Goal: Task Accomplishment & Management: Use online tool/utility

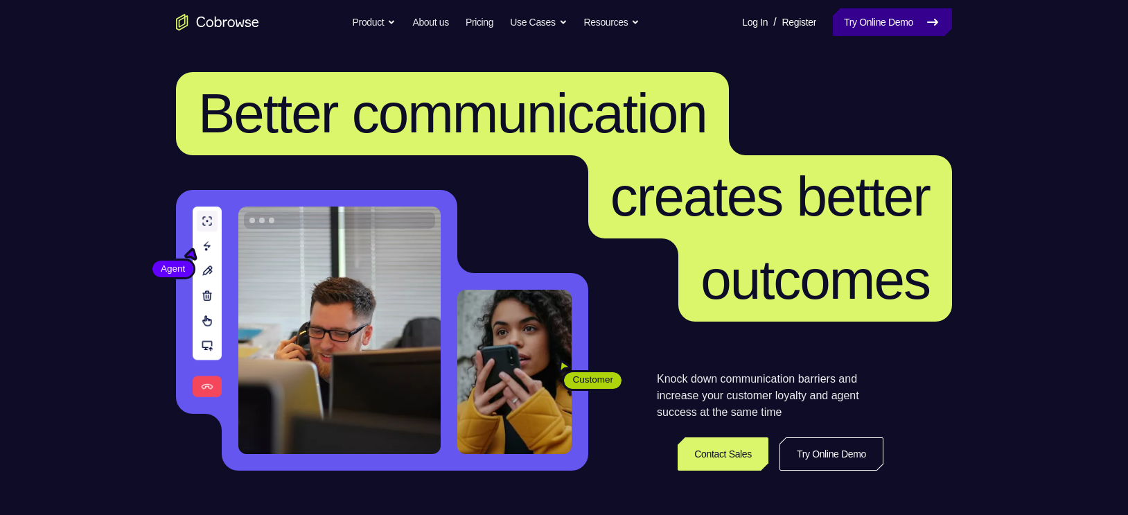
click at [906, 21] on link "Try Online Demo" at bounding box center [892, 22] width 119 height 28
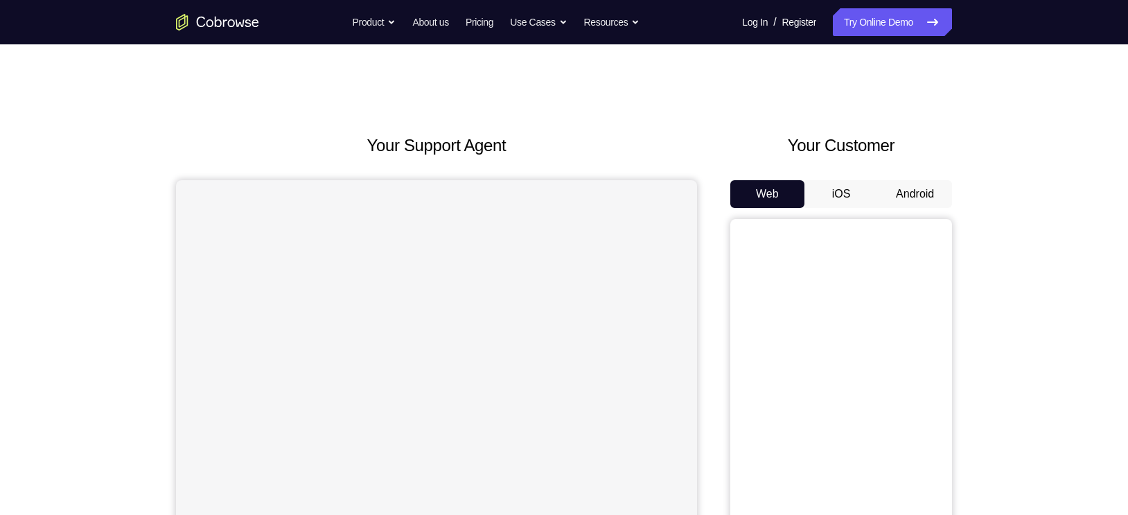
click at [900, 195] on button "Android" at bounding box center [915, 194] width 74 height 28
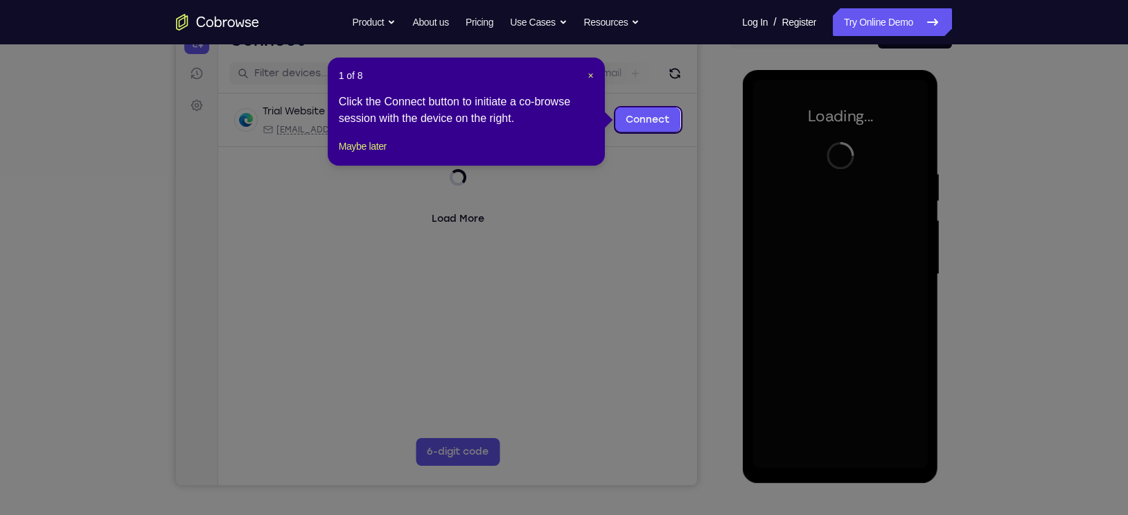
scroll to position [160, 0]
click at [360, 154] on button "Maybe later" at bounding box center [363, 145] width 48 height 17
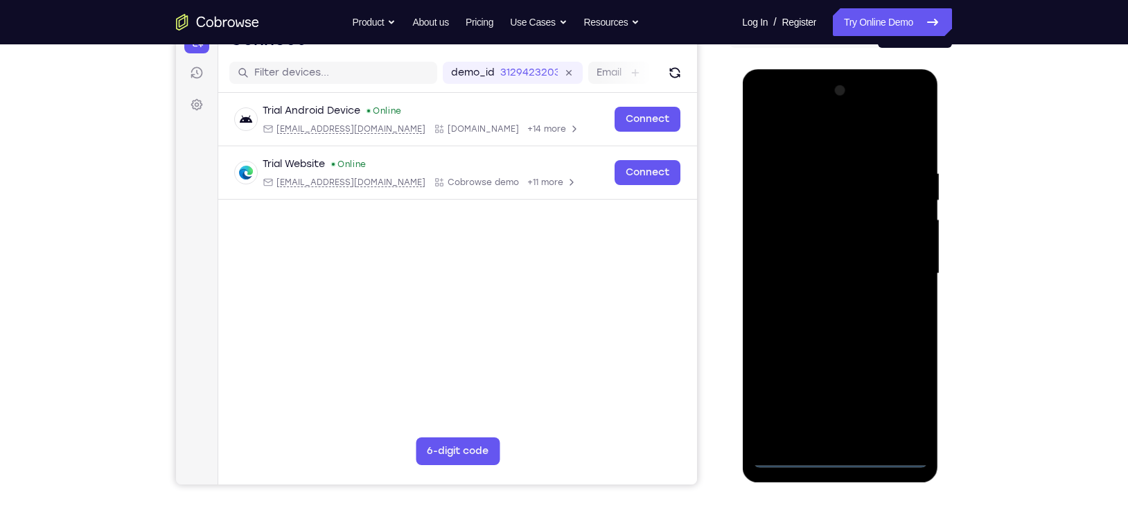
click at [841, 457] on div at bounding box center [840, 274] width 175 height 388
click at [894, 400] on div at bounding box center [840, 274] width 175 height 388
drag, startPoint x: 894, startPoint y: 400, endPoint x: 815, endPoint y: 223, distance: 193.6
click at [815, 223] on div at bounding box center [840, 274] width 175 height 388
click at [773, 119] on div at bounding box center [840, 274] width 175 height 388
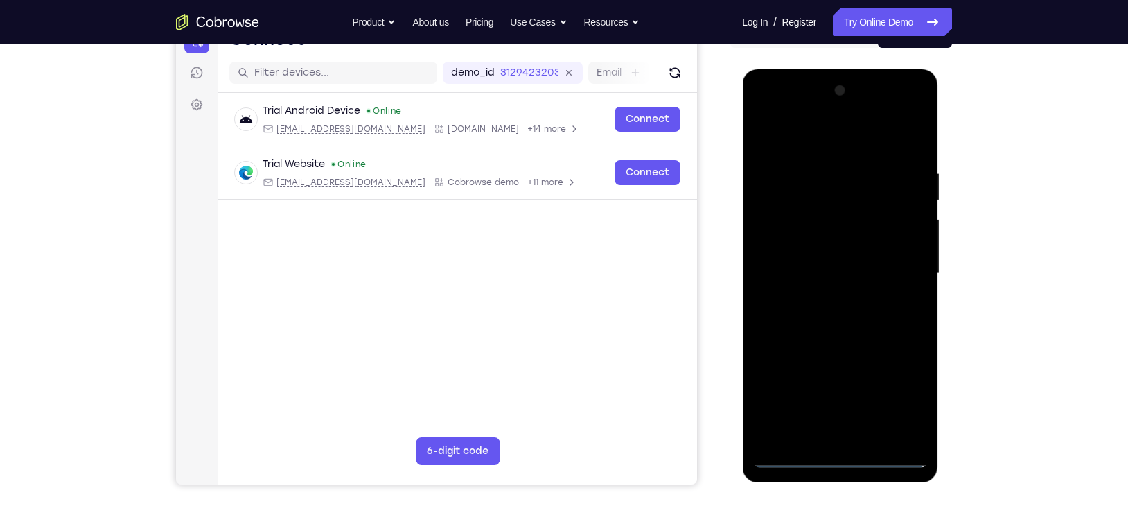
click at [899, 270] on div at bounding box center [840, 274] width 175 height 388
click at [828, 294] on div at bounding box center [840, 274] width 175 height 388
click at [818, 263] on div at bounding box center [840, 274] width 175 height 388
click at [823, 270] on div at bounding box center [840, 274] width 175 height 388
click at [840, 322] on div at bounding box center [840, 274] width 175 height 388
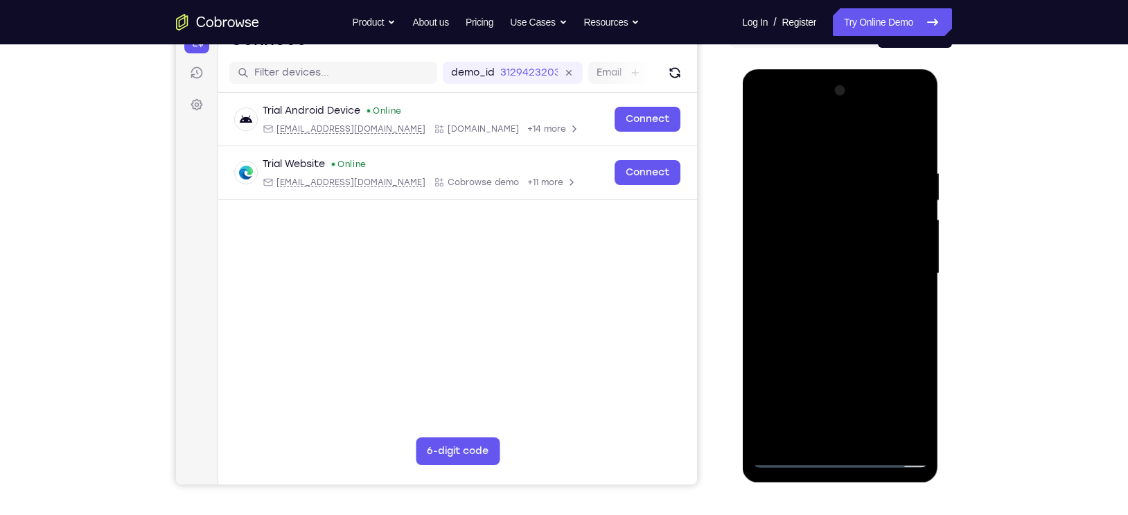
click at [888, 311] on div at bounding box center [840, 274] width 175 height 388
click at [914, 161] on div at bounding box center [840, 274] width 175 height 388
click at [914, 432] on div at bounding box center [840, 274] width 175 height 388
click at [922, 424] on div at bounding box center [840, 274] width 175 height 388
click at [877, 435] on div at bounding box center [840, 274] width 175 height 388
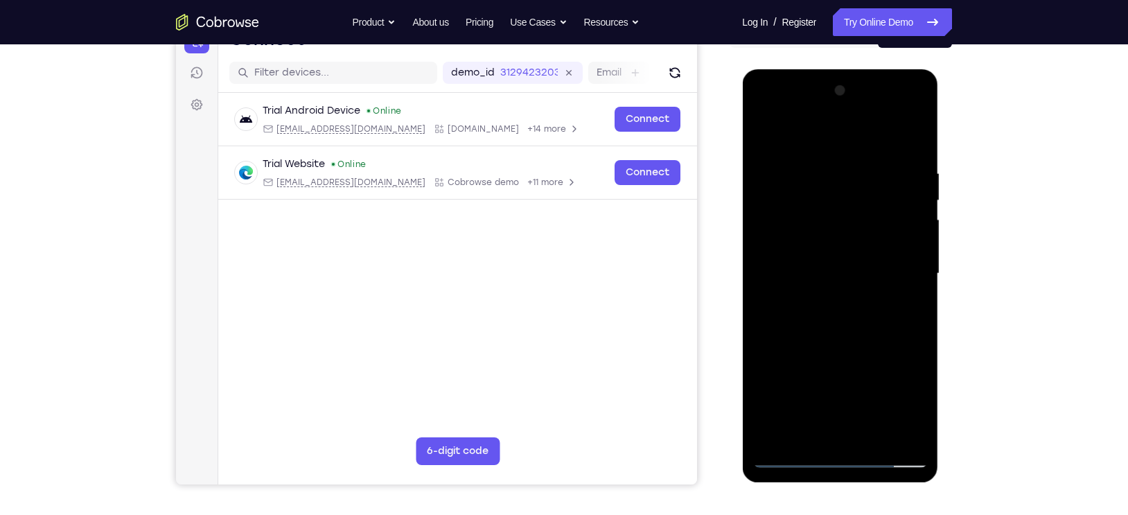
click at [864, 342] on div at bounding box center [840, 274] width 175 height 388
click at [850, 263] on div at bounding box center [840, 274] width 175 height 388
click at [766, 139] on div at bounding box center [840, 274] width 175 height 388
click at [772, 137] on div at bounding box center [840, 274] width 175 height 388
click at [815, 161] on div at bounding box center [840, 274] width 175 height 388
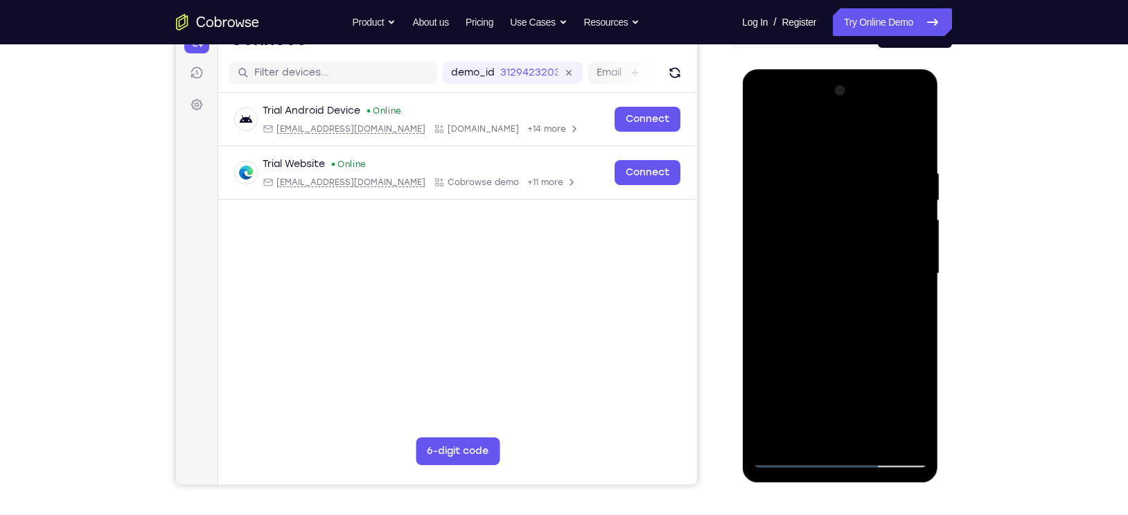
click at [897, 431] on div at bounding box center [840, 274] width 175 height 388
click at [892, 428] on div at bounding box center [840, 274] width 175 height 388
click at [897, 435] on div at bounding box center [840, 274] width 175 height 388
click at [879, 137] on div at bounding box center [840, 274] width 175 height 388
click at [913, 138] on div at bounding box center [840, 274] width 175 height 388
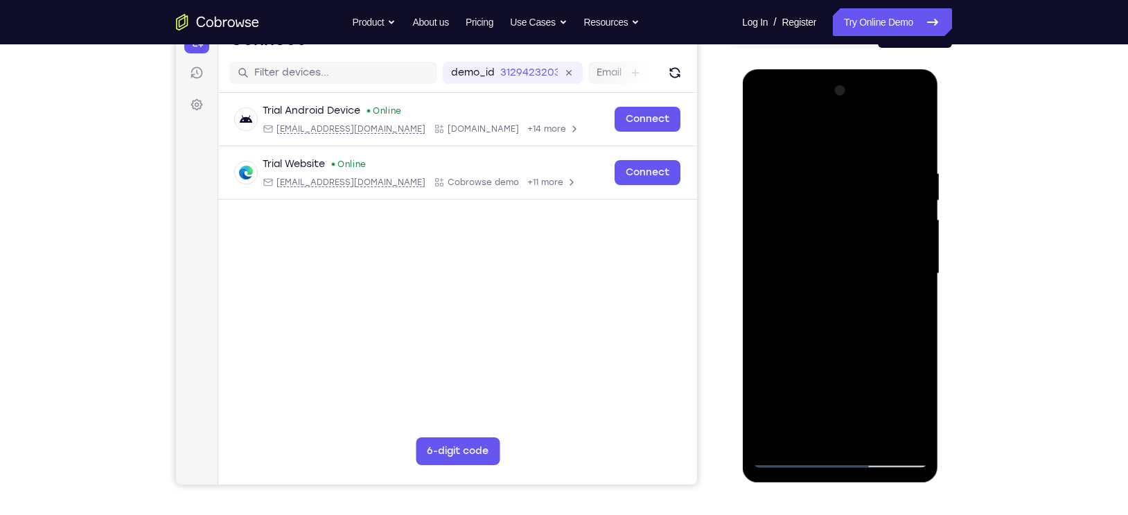
click at [853, 165] on div at bounding box center [840, 274] width 175 height 388
click at [898, 430] on div at bounding box center [840, 274] width 175 height 388
click at [897, 436] on div at bounding box center [840, 274] width 175 height 388
click at [915, 133] on div at bounding box center [840, 274] width 175 height 388
click at [902, 168] on div at bounding box center [840, 274] width 175 height 388
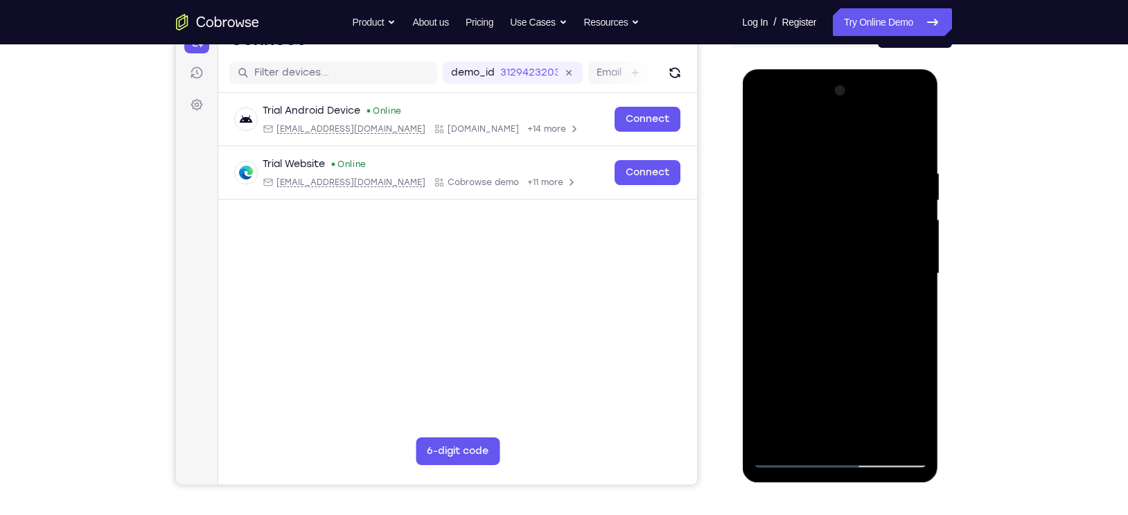
click at [892, 432] on div at bounding box center [840, 274] width 175 height 388
click at [915, 141] on div at bounding box center [840, 274] width 175 height 388
drag, startPoint x: 900, startPoint y: 168, endPoint x: 773, endPoint y: 184, distance: 127.8
click at [773, 184] on div at bounding box center [840, 274] width 175 height 388
click at [832, 164] on div at bounding box center [840, 274] width 175 height 388
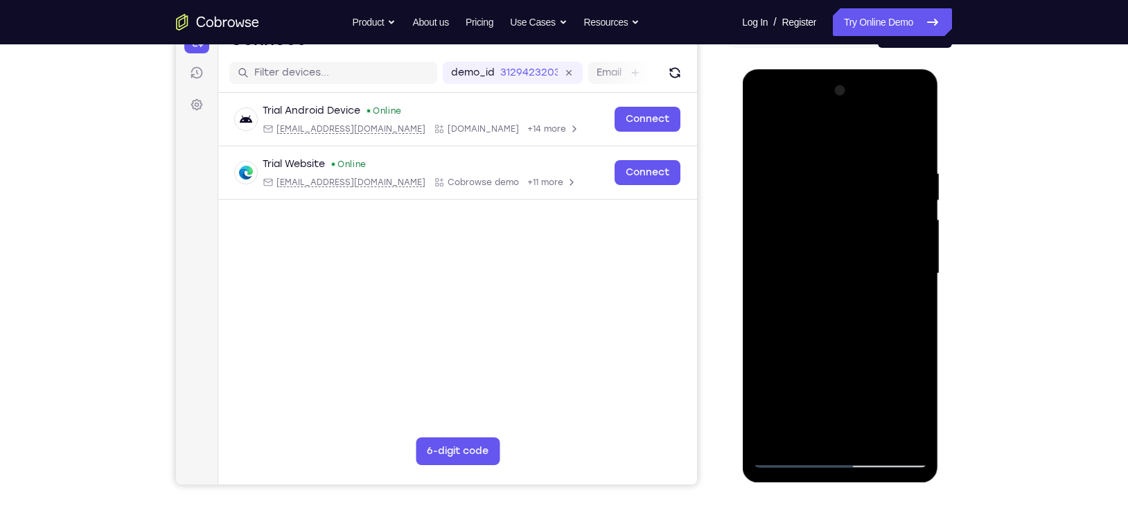
click at [895, 435] on div at bounding box center [840, 274] width 175 height 388
click at [914, 140] on div at bounding box center [840, 274] width 175 height 388
click at [832, 169] on div at bounding box center [840, 274] width 175 height 388
click at [911, 137] on div at bounding box center [840, 274] width 175 height 388
click at [866, 156] on div at bounding box center [840, 274] width 175 height 388
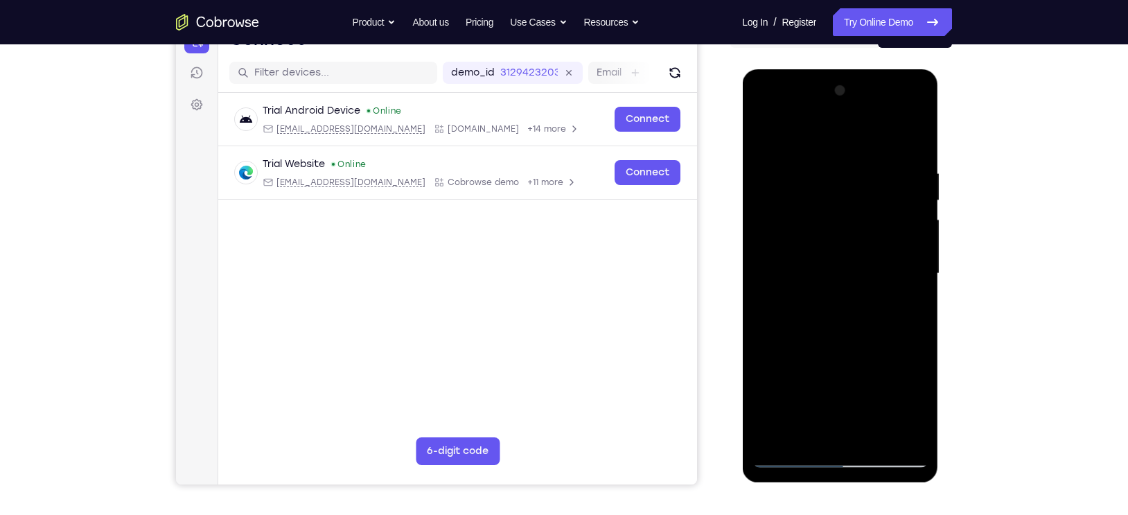
click at [898, 430] on div at bounding box center [840, 274] width 175 height 388
click at [894, 430] on div at bounding box center [840, 274] width 175 height 388
click at [891, 432] on div at bounding box center [840, 274] width 175 height 388
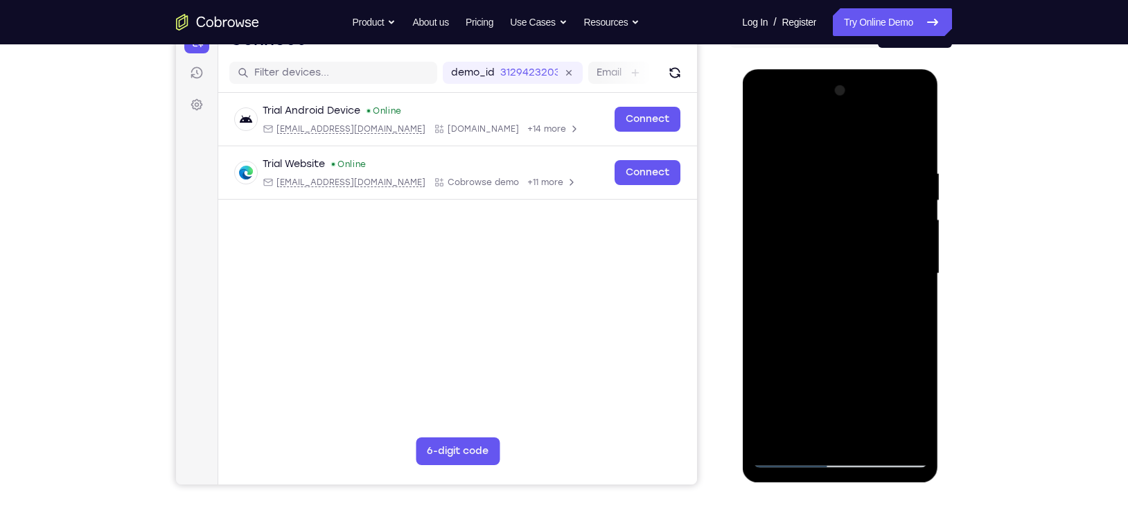
click at [893, 431] on div at bounding box center [840, 274] width 175 height 388
click at [895, 435] on div at bounding box center [840, 274] width 175 height 388
click at [898, 428] on div at bounding box center [840, 274] width 175 height 388
click at [893, 430] on div at bounding box center [840, 274] width 175 height 388
click at [899, 428] on div at bounding box center [840, 274] width 175 height 388
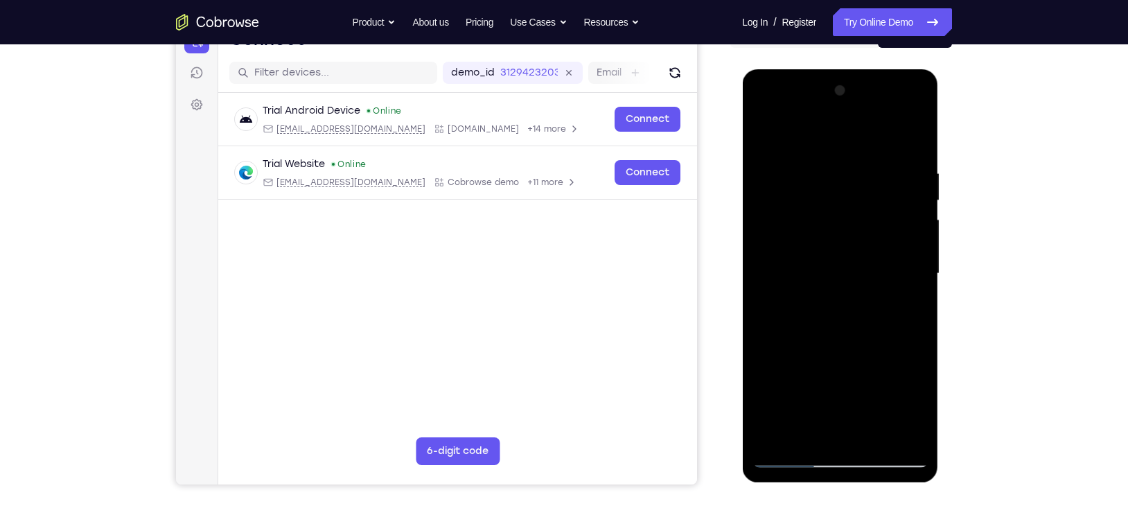
click at [888, 432] on div at bounding box center [840, 274] width 175 height 388
click at [897, 432] on div at bounding box center [840, 274] width 175 height 388
click at [914, 141] on div at bounding box center [840, 274] width 175 height 388
click at [803, 442] on div at bounding box center [840, 274] width 175 height 388
click at [823, 137] on div at bounding box center [840, 274] width 175 height 388
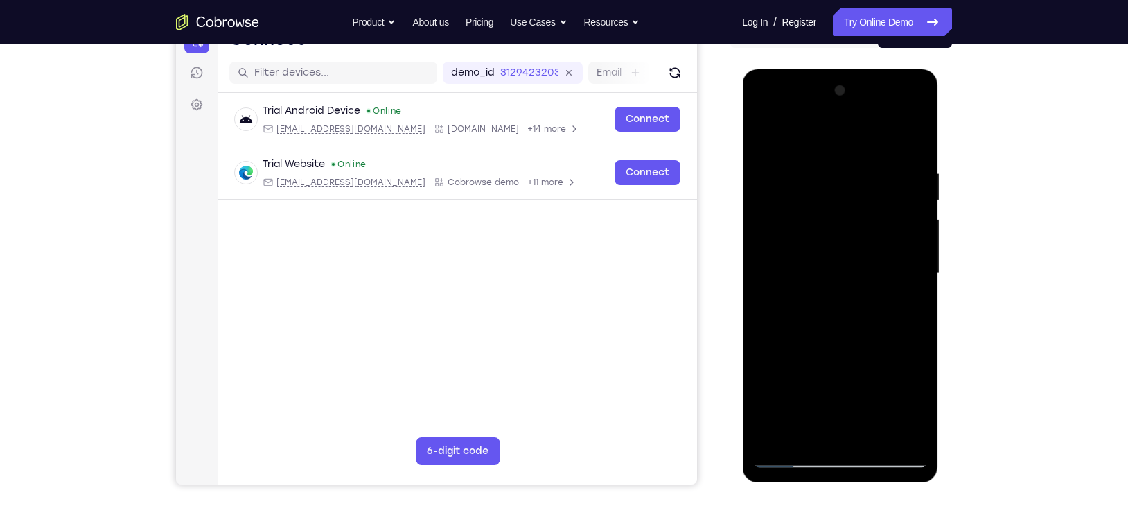
click at [828, 155] on div at bounding box center [840, 274] width 175 height 388
click at [775, 161] on div at bounding box center [840, 274] width 175 height 388
click at [771, 132] on div at bounding box center [840, 274] width 175 height 388
click at [891, 137] on div at bounding box center [840, 274] width 175 height 388
click at [918, 179] on div at bounding box center [840, 274] width 175 height 388
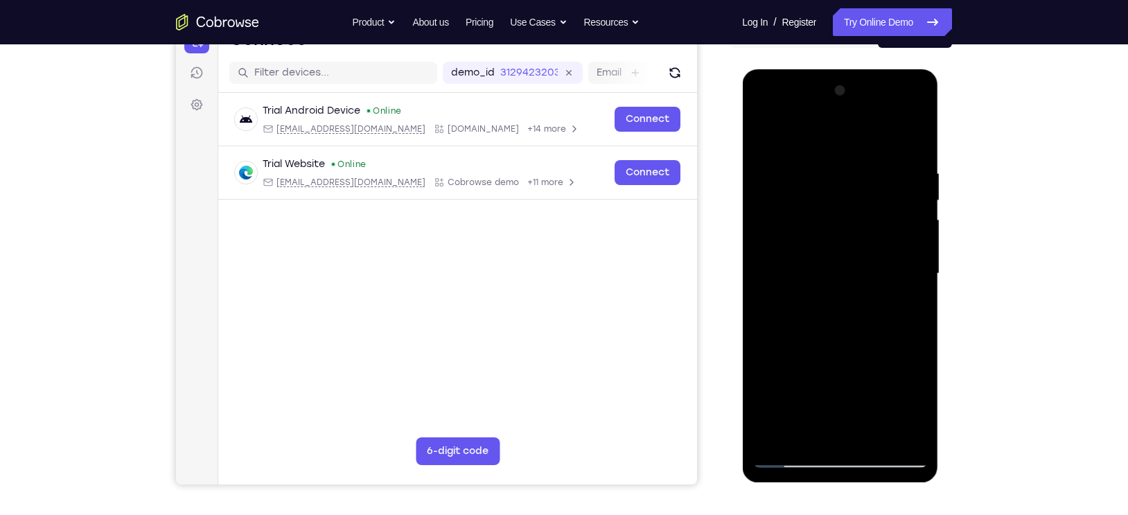
click at [870, 132] on div at bounding box center [840, 274] width 175 height 388
click at [911, 134] on div at bounding box center [840, 274] width 175 height 388
click at [779, 428] on div at bounding box center [840, 274] width 175 height 388
drag, startPoint x: 828, startPoint y: 197, endPoint x: 861, endPoint y: 283, distance: 91.9
click at [861, 283] on div at bounding box center [840, 274] width 175 height 388
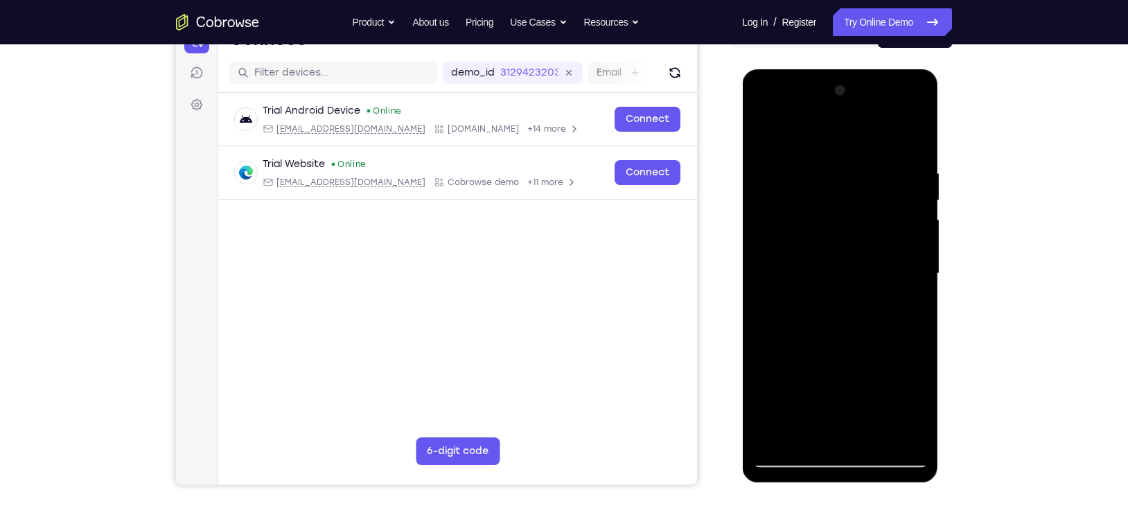
click at [854, 166] on div at bounding box center [840, 274] width 175 height 388
click at [915, 433] on div at bounding box center [840, 274] width 175 height 388
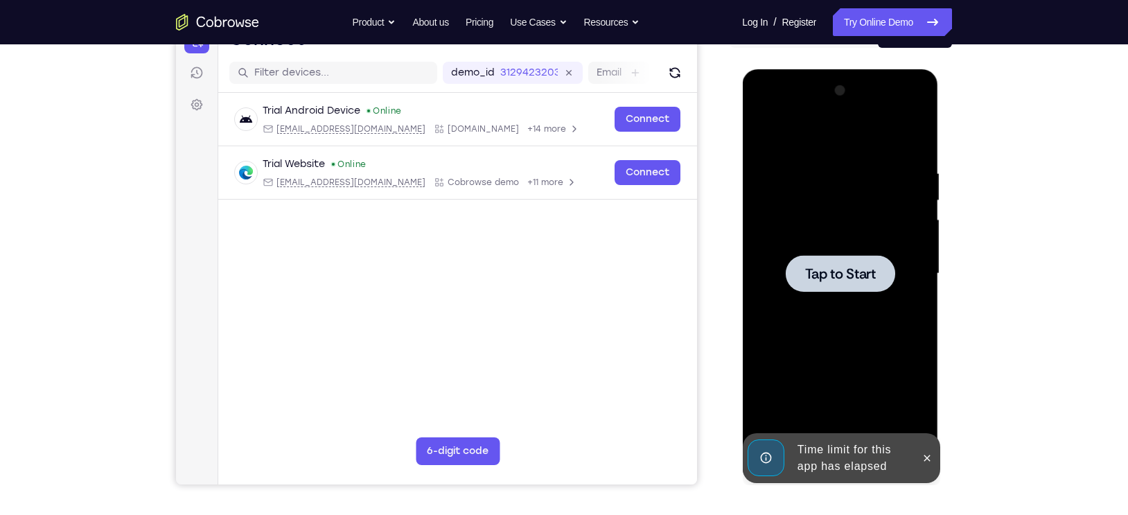
click at [901, 428] on div at bounding box center [840, 274] width 175 height 388
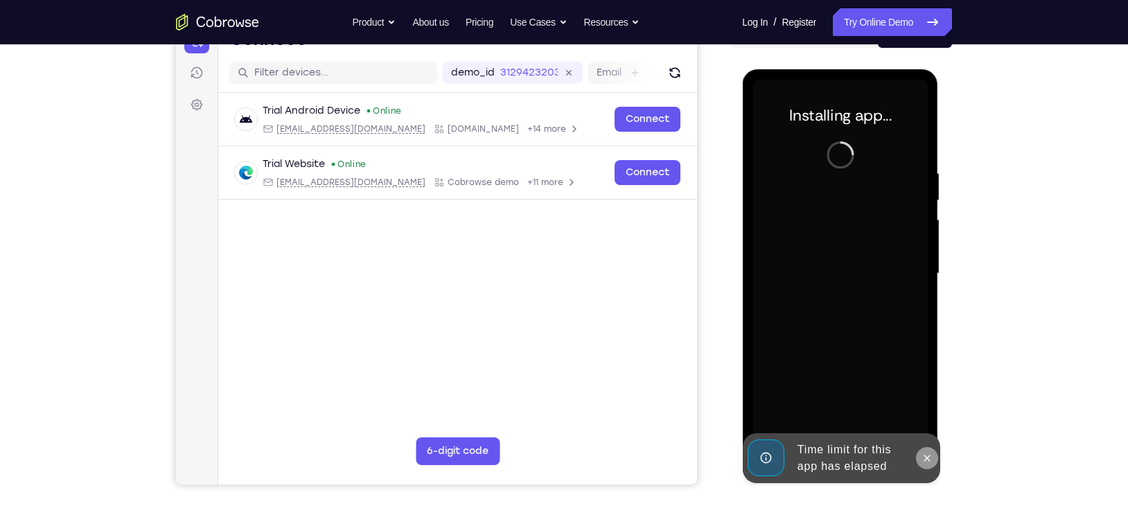
click at [928, 453] on icon at bounding box center [926, 458] width 11 height 11
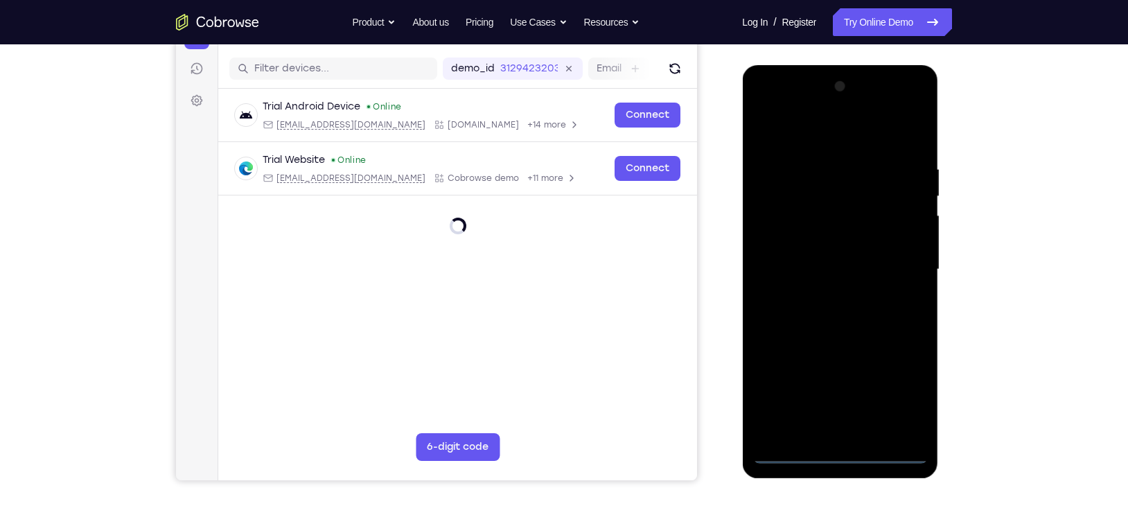
scroll to position [168, 0]
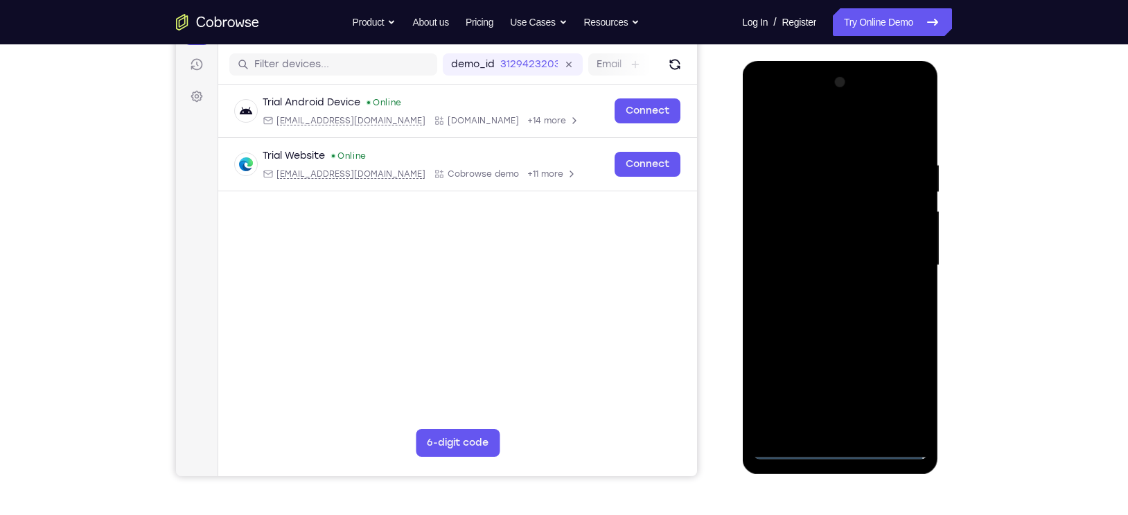
click at [793, 444] on div at bounding box center [840, 265] width 175 height 388
click at [766, 104] on div at bounding box center [840, 265] width 175 height 388
click at [900, 250] on div at bounding box center [840, 265] width 175 height 388
click at [819, 292] on div at bounding box center [840, 265] width 175 height 388
click at [827, 299] on div at bounding box center [840, 265] width 175 height 388
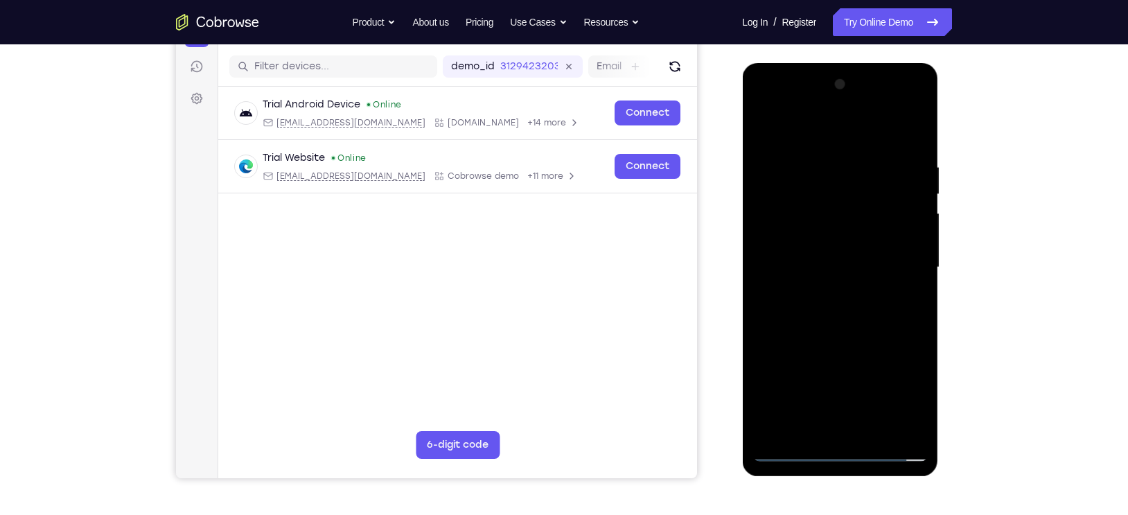
scroll to position [164, 0]
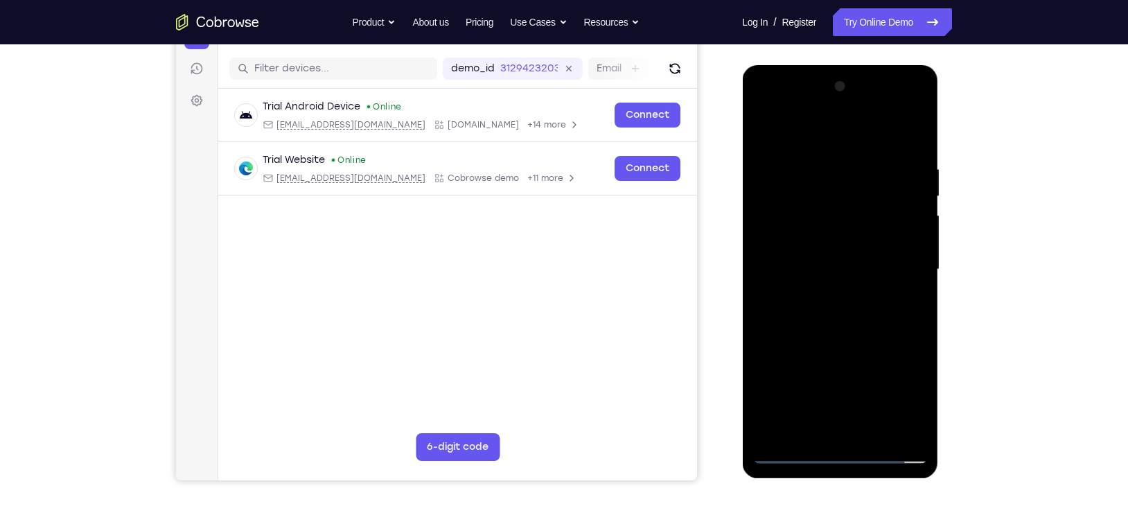
drag, startPoint x: 804, startPoint y: 269, endPoint x: 809, endPoint y: 263, distance: 7.9
click at [809, 263] on div at bounding box center [840, 270] width 175 height 388
click at [809, 220] on div at bounding box center [840, 270] width 175 height 388
click at [853, 263] on div at bounding box center [840, 270] width 175 height 388
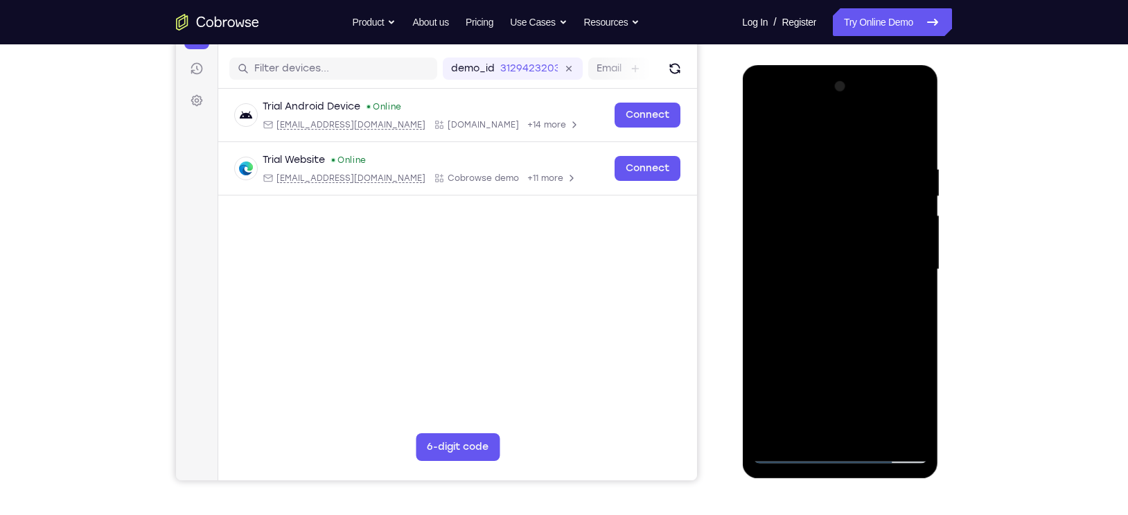
click at [863, 328] on div at bounding box center [840, 270] width 175 height 388
click at [836, 261] on div at bounding box center [840, 270] width 175 height 388
click at [846, 269] on div at bounding box center [840, 270] width 175 height 388
click at [866, 310] on div at bounding box center [840, 270] width 175 height 388
click at [863, 307] on div at bounding box center [840, 270] width 175 height 388
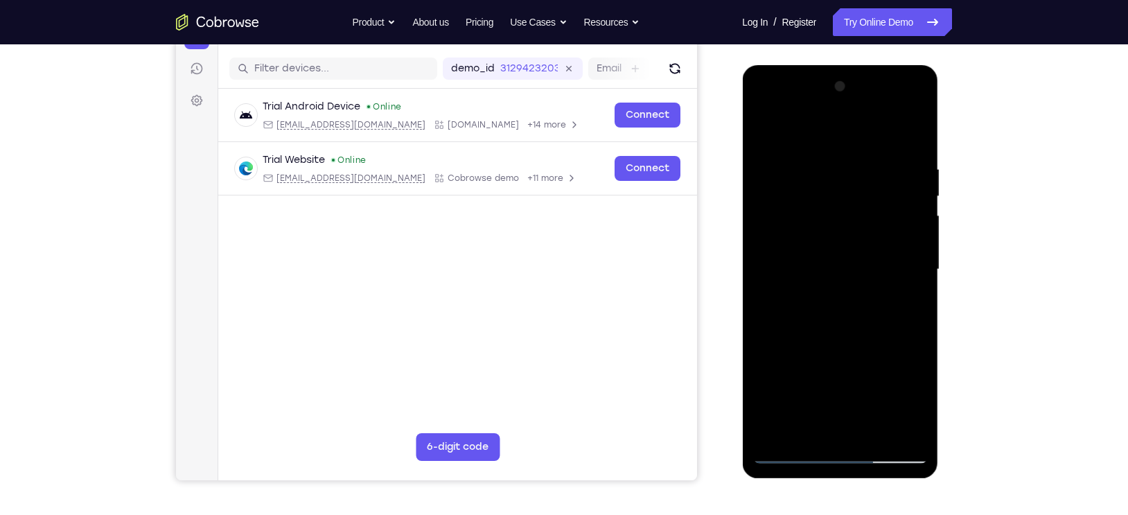
click at [843, 328] on div at bounding box center [840, 270] width 175 height 388
click at [871, 432] on div at bounding box center [840, 270] width 175 height 388
click at [846, 334] on div at bounding box center [840, 270] width 175 height 388
drag, startPoint x: 838, startPoint y: 355, endPoint x: 779, endPoint y: 243, distance: 126.2
drag, startPoint x: 37, startPoint y: 178, endPoint x: 1006, endPoint y: 70, distance: 975.5
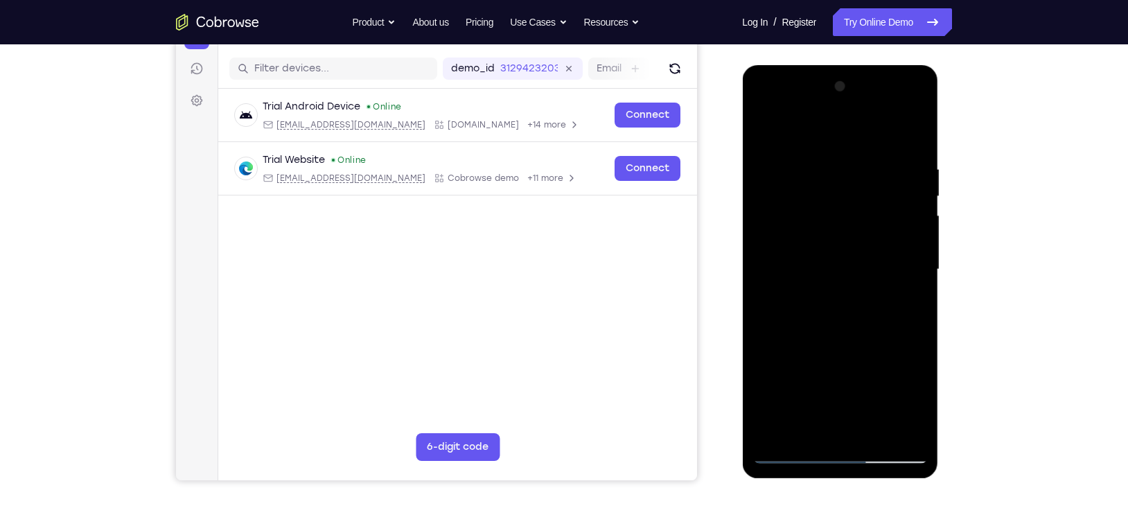
click at [1006, 70] on div "Your Support Agent Your Customer Web iOS Android Next Steps We’d be happy to gi…" at bounding box center [564, 337] width 887 height 914
drag, startPoint x: 819, startPoint y: 380, endPoint x: 749, endPoint y: 290, distance: 114.1
click at [749, 290] on div at bounding box center [840, 271] width 196 height 413
drag, startPoint x: 840, startPoint y: 380, endPoint x: 774, endPoint y: 283, distance: 117.2
click at [774, 283] on div at bounding box center [840, 270] width 175 height 388
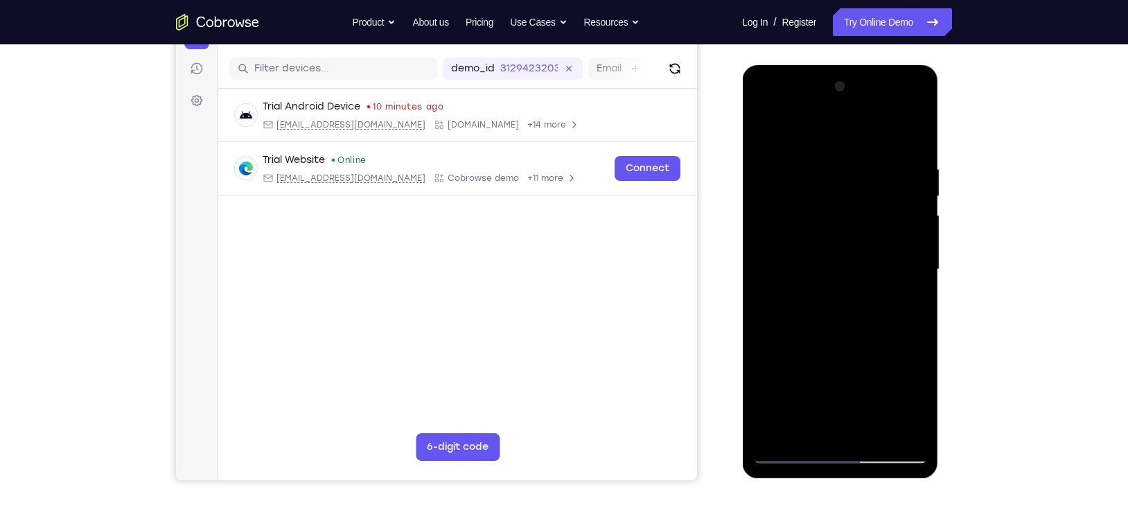
drag, startPoint x: 869, startPoint y: 396, endPoint x: 821, endPoint y: 303, distance: 104.8
click at [821, 303] on div at bounding box center [840, 270] width 175 height 388
click at [852, 376] on div at bounding box center [840, 270] width 175 height 388
click at [838, 429] on div at bounding box center [840, 270] width 175 height 388
click at [862, 327] on div at bounding box center [840, 270] width 175 height 388
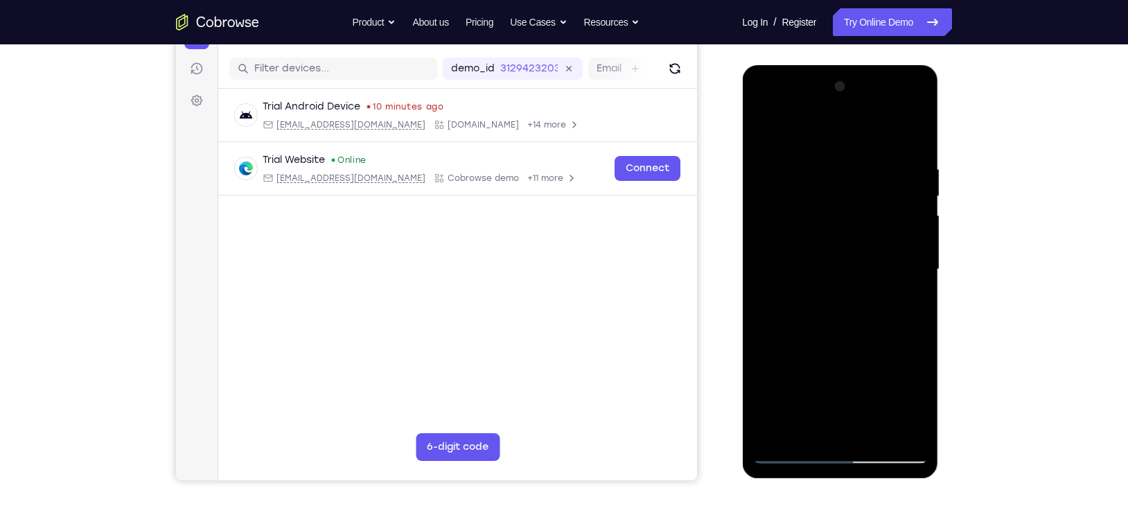
click at [782, 178] on div at bounding box center [840, 270] width 175 height 388
click at [832, 429] on div at bounding box center [840, 270] width 175 height 388
click at [911, 115] on div at bounding box center [840, 270] width 175 height 388
click at [852, 137] on div at bounding box center [840, 270] width 175 height 388
click at [895, 424] on div at bounding box center [840, 270] width 175 height 388
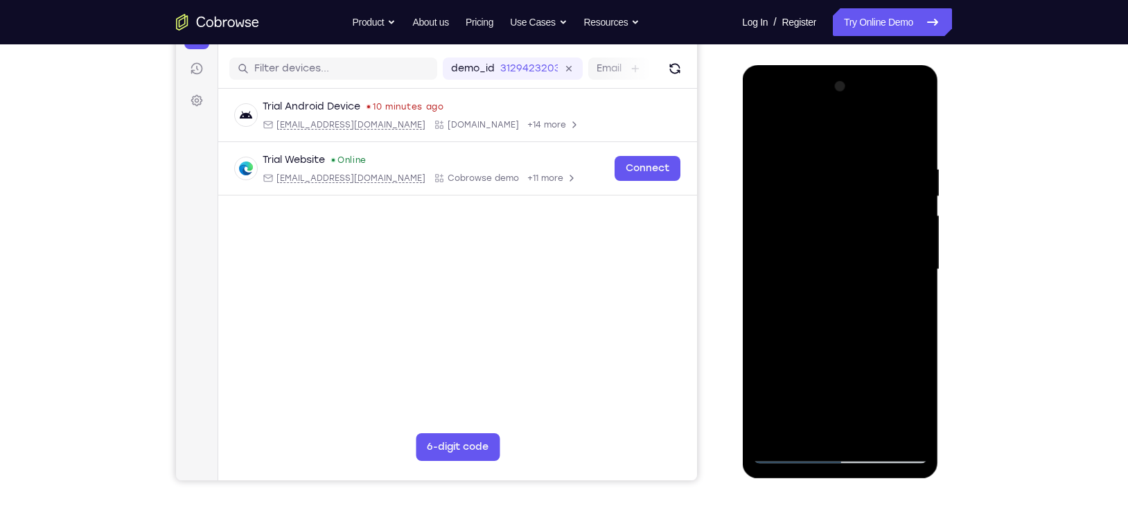
click at [924, 112] on div at bounding box center [840, 270] width 175 height 388
click at [770, 196] on div at bounding box center [840, 270] width 175 height 388
click at [918, 108] on div at bounding box center [840, 270] width 175 height 388
click at [767, 112] on div at bounding box center [840, 270] width 175 height 388
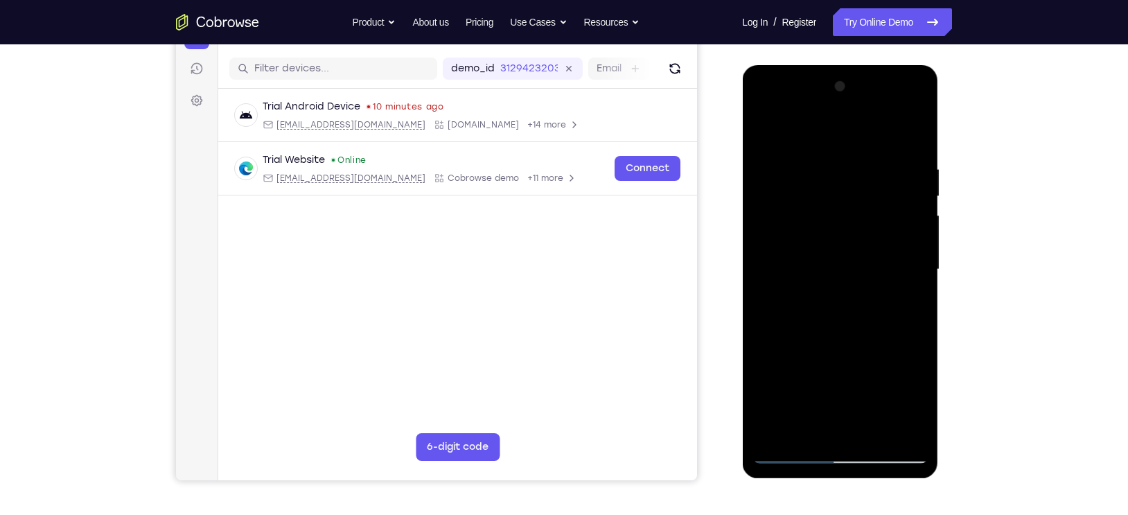
click at [841, 376] on div at bounding box center [840, 270] width 175 height 388
click at [871, 349] on div at bounding box center [840, 270] width 175 height 388
click at [850, 435] on div at bounding box center [840, 270] width 175 height 388
click at [810, 384] on div at bounding box center [840, 270] width 175 height 388
click at [839, 382] on div at bounding box center [840, 270] width 175 height 388
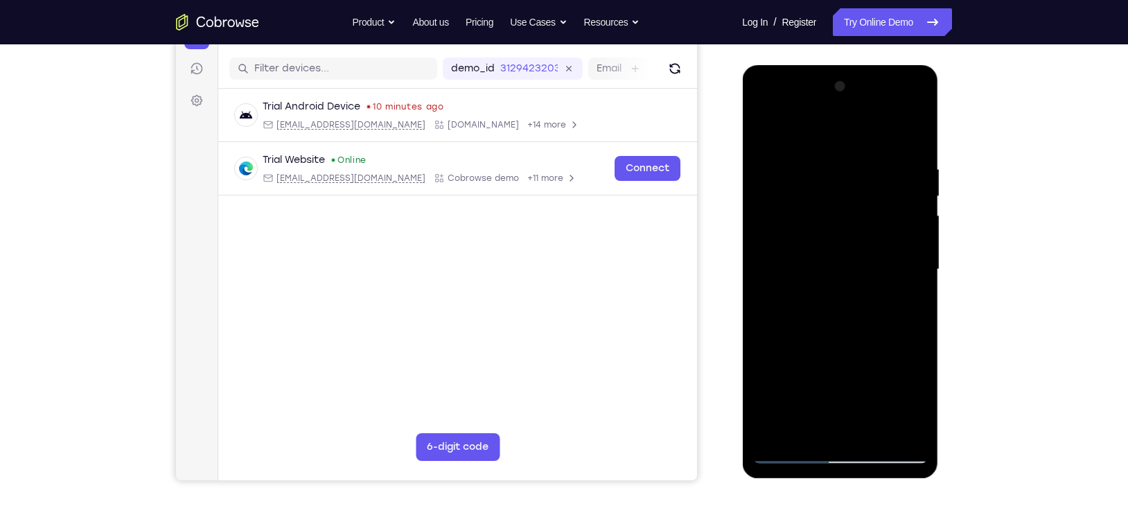
click at [766, 398] on div at bounding box center [840, 270] width 175 height 388
click at [876, 378] on div at bounding box center [840, 270] width 175 height 388
click at [829, 430] on div at bounding box center [840, 270] width 175 height 388
click at [836, 380] on div at bounding box center [840, 270] width 175 height 388
click at [829, 380] on div at bounding box center [840, 270] width 175 height 388
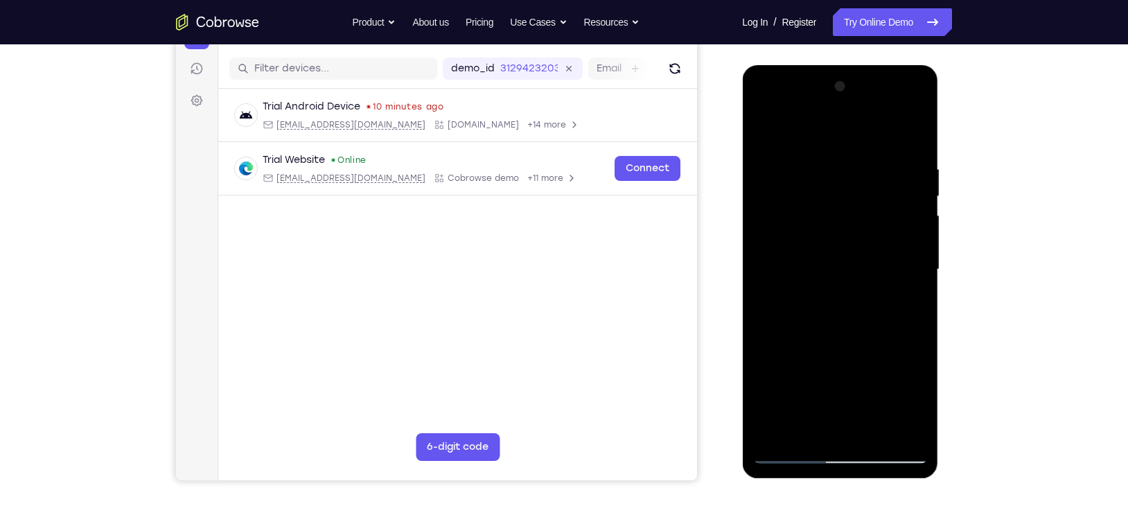
click at [829, 380] on div at bounding box center [840, 270] width 175 height 388
click at [871, 353] on div at bounding box center [840, 270] width 175 height 388
click at [840, 430] on div at bounding box center [840, 270] width 175 height 388
click at [839, 385] on div at bounding box center [840, 270] width 175 height 388
click at [830, 383] on div at bounding box center [840, 270] width 175 height 388
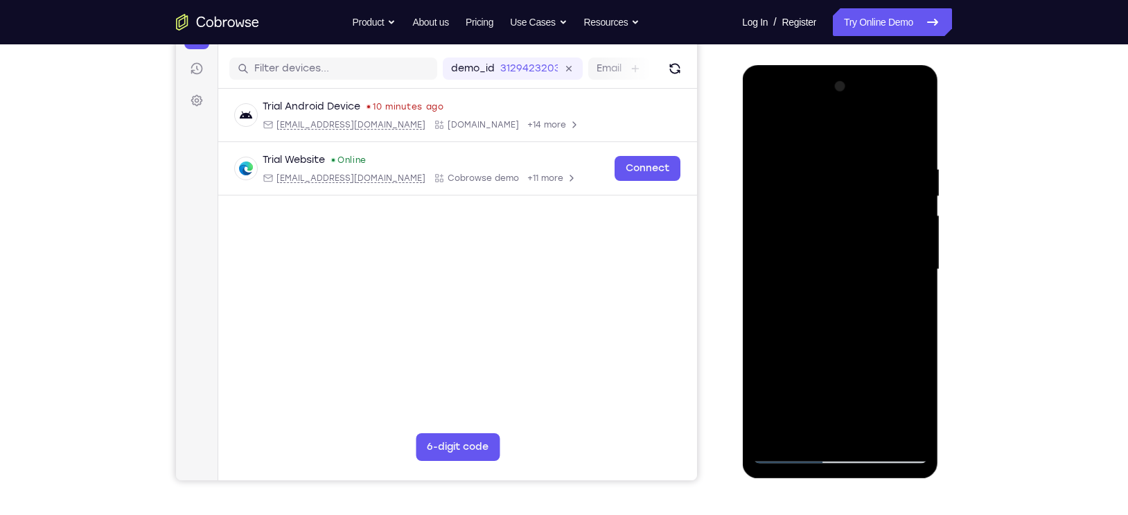
click at [840, 379] on div at bounding box center [840, 270] width 175 height 388
click at [815, 411] on div at bounding box center [840, 270] width 175 height 388
click at [811, 389] on div at bounding box center [840, 270] width 175 height 388
click at [855, 356] on div at bounding box center [840, 270] width 175 height 388
click at [904, 306] on div at bounding box center [840, 270] width 175 height 388
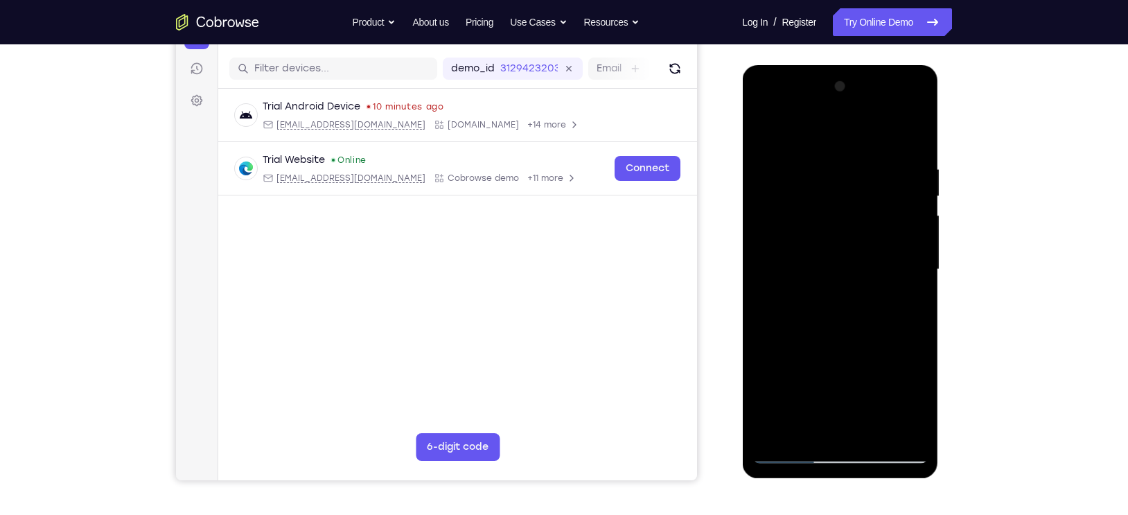
click at [764, 131] on div at bounding box center [840, 270] width 175 height 388
drag, startPoint x: 838, startPoint y: 360, endPoint x: 800, endPoint y: 288, distance: 80.9
click at [800, 288] on div at bounding box center [840, 270] width 175 height 388
drag, startPoint x: 831, startPoint y: 387, endPoint x: 805, endPoint y: 351, distance: 44.2
click at [805, 351] on div at bounding box center [840, 270] width 175 height 388
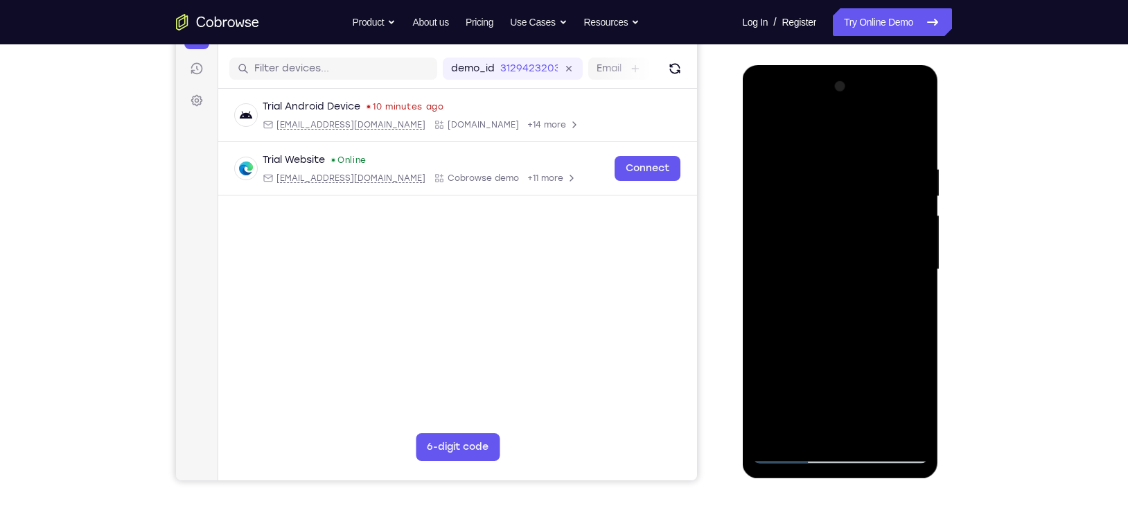
click at [793, 275] on div at bounding box center [840, 270] width 175 height 388
click at [821, 421] on div at bounding box center [840, 270] width 175 height 388
click at [843, 382] on div at bounding box center [840, 270] width 175 height 388
click at [884, 380] on div at bounding box center [840, 270] width 175 height 388
click at [916, 408] on div at bounding box center [840, 270] width 175 height 388
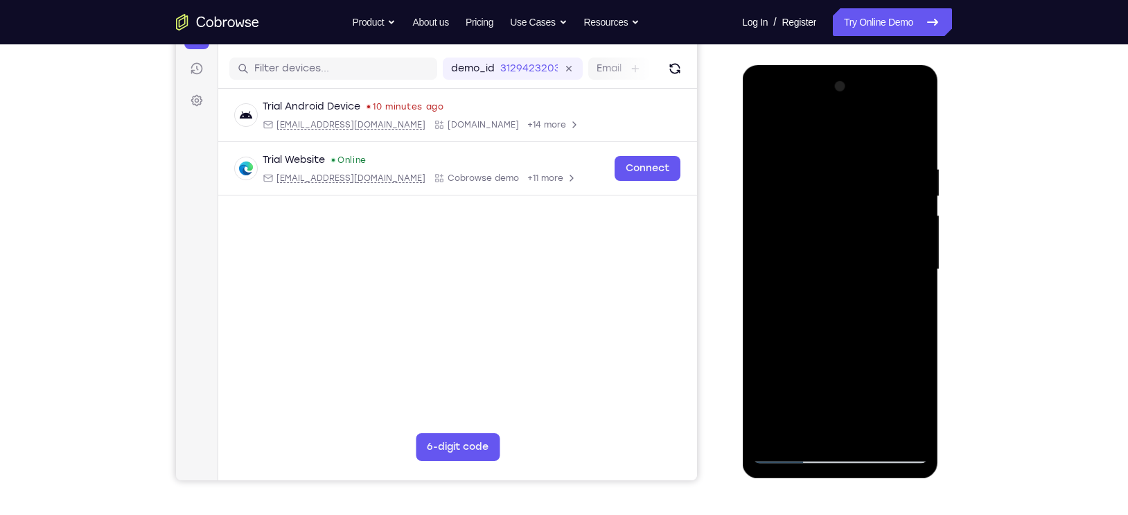
click at [916, 408] on div at bounding box center [840, 270] width 175 height 388
click at [810, 379] on div at bounding box center [840, 270] width 175 height 388
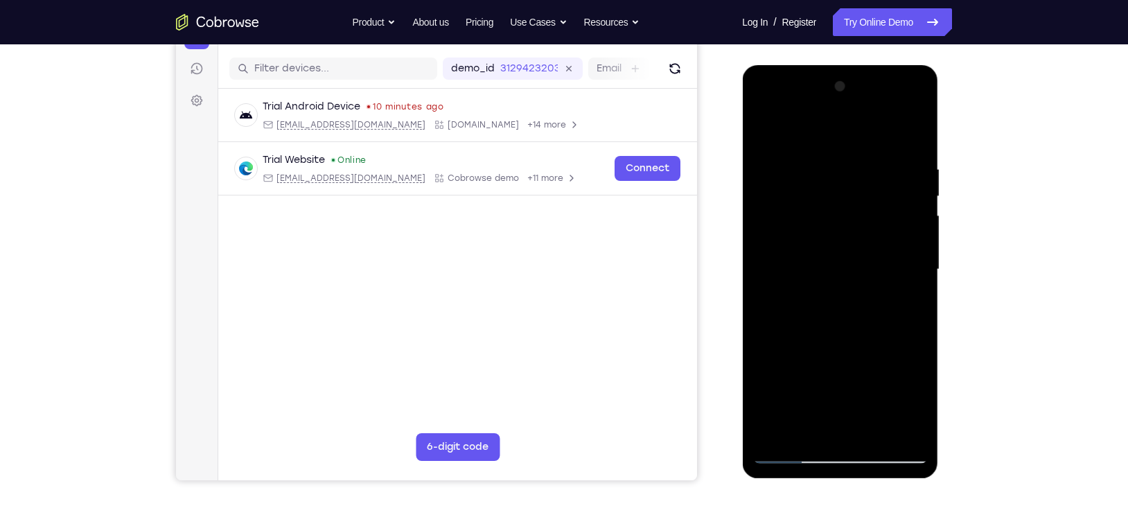
click at [786, 377] on div at bounding box center [840, 270] width 175 height 388
click at [829, 434] on div at bounding box center [840, 270] width 175 height 388
click at [797, 382] on div at bounding box center [840, 270] width 175 height 388
click at [892, 356] on div at bounding box center [840, 270] width 175 height 388
click at [859, 404] on div at bounding box center [840, 270] width 175 height 388
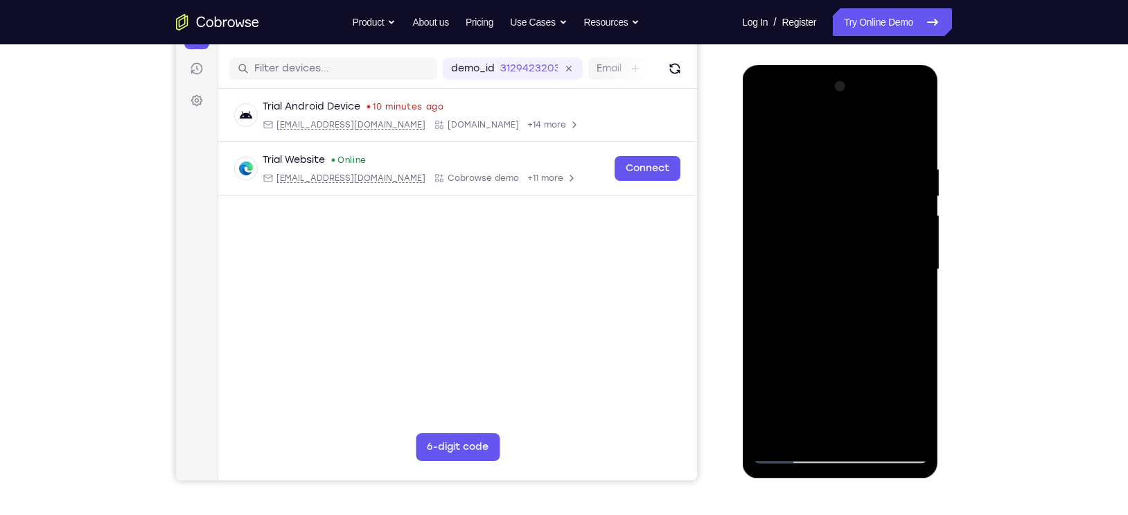
click at [827, 380] on div at bounding box center [840, 270] width 175 height 388
click at [878, 333] on div at bounding box center [840, 270] width 175 height 388
click at [905, 299] on div at bounding box center [840, 270] width 175 height 388
click at [766, 130] on div at bounding box center [840, 270] width 175 height 388
drag, startPoint x: 827, startPoint y: 335, endPoint x: 800, endPoint y: 271, distance: 69.2
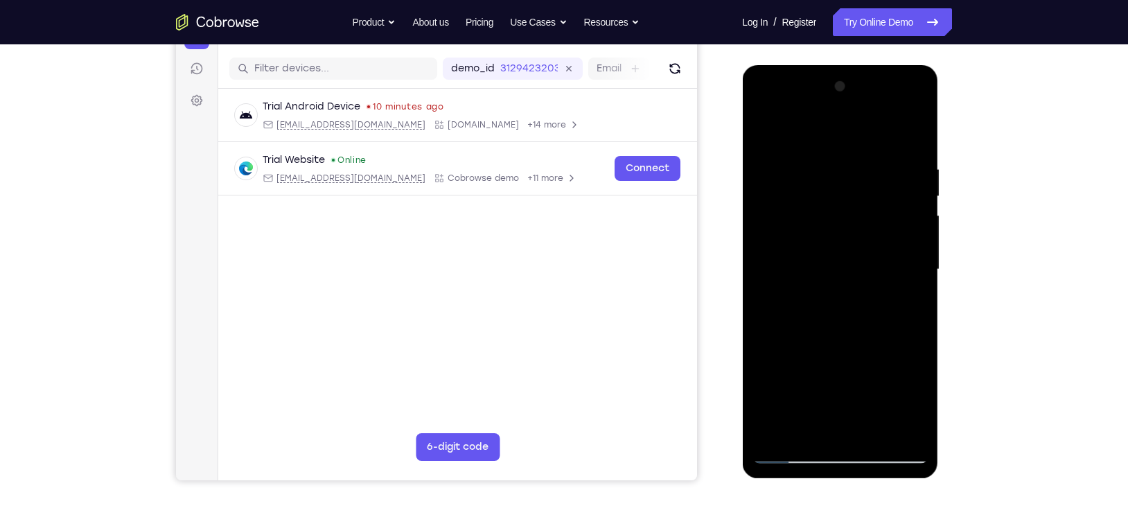
click at [800, 271] on div at bounding box center [840, 270] width 175 height 388
drag, startPoint x: 818, startPoint y: 379, endPoint x: 787, endPoint y: 304, distance: 81.1
click at [787, 304] on div at bounding box center [840, 270] width 175 height 388
drag, startPoint x: 832, startPoint y: 362, endPoint x: 803, endPoint y: 288, distance: 78.8
click at [803, 288] on div at bounding box center [840, 270] width 175 height 388
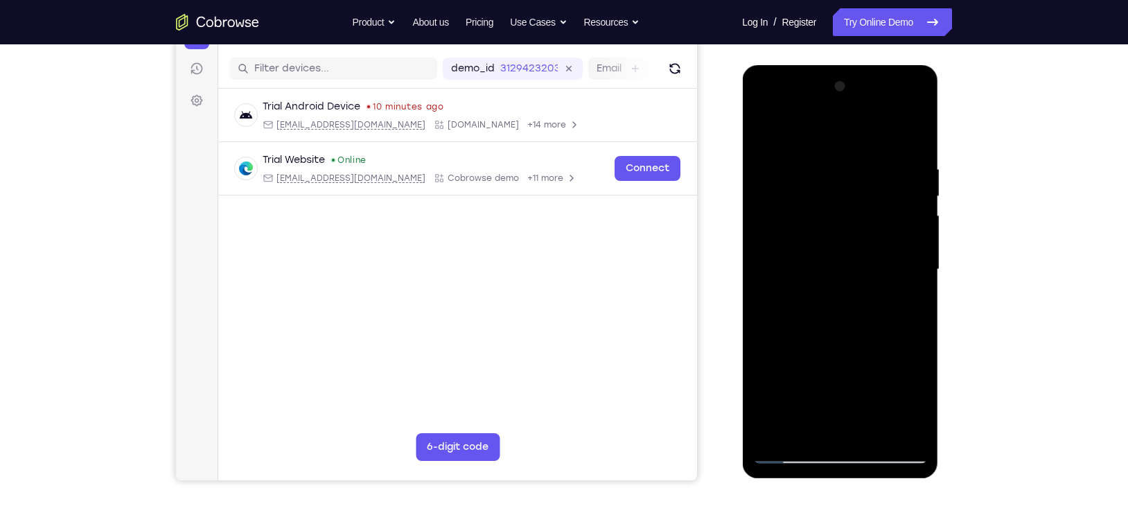
drag, startPoint x: 834, startPoint y: 355, endPoint x: 798, endPoint y: 286, distance: 77.8
click at [798, 286] on div at bounding box center [840, 270] width 175 height 388
drag, startPoint x: 827, startPoint y: 374, endPoint x: 791, endPoint y: 310, distance: 73.2
click at [791, 310] on div at bounding box center [840, 270] width 175 height 388
drag, startPoint x: 850, startPoint y: 366, endPoint x: 805, endPoint y: 281, distance: 95.8
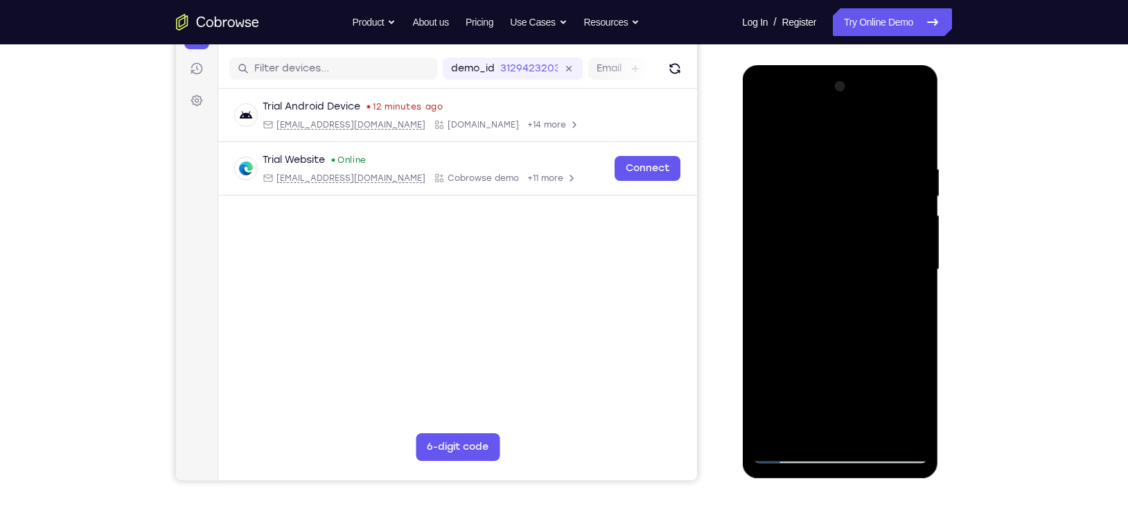
click at [805, 281] on div at bounding box center [840, 270] width 175 height 388
drag, startPoint x: 839, startPoint y: 342, endPoint x: 863, endPoint y: 387, distance: 51.4
click at [863, 387] on div at bounding box center [840, 270] width 175 height 388
drag, startPoint x: 838, startPoint y: 325, endPoint x: 1036, endPoint y: 560, distance: 307.4
click at [940, 481] on html "Online web based iOS Simulators and Android Emulators. Run iPhone, iPad, Mobile…" at bounding box center [841, 273] width 198 height 416
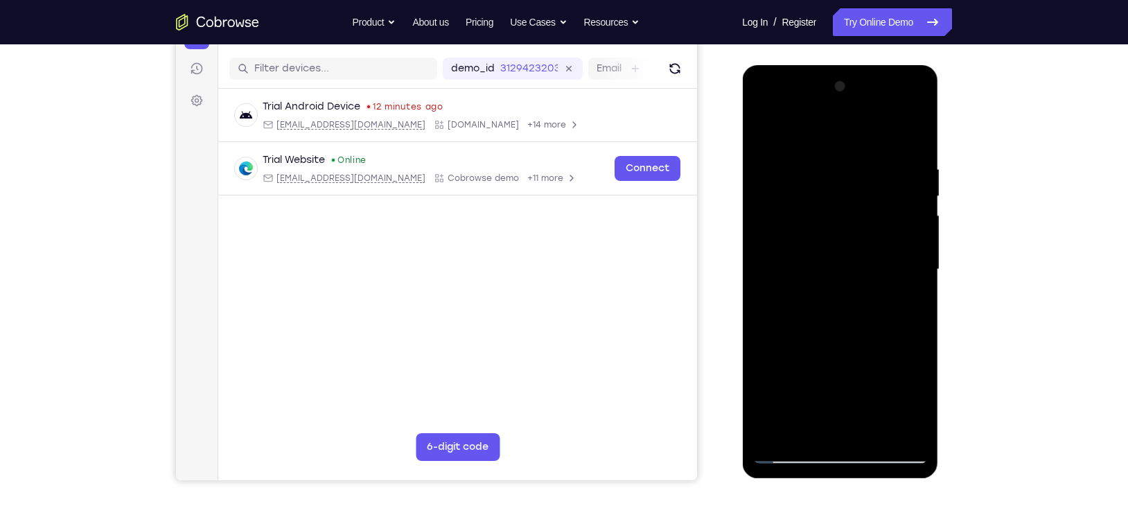
drag, startPoint x: 827, startPoint y: 372, endPoint x: 881, endPoint y: 552, distance: 187.9
click at [881, 481] on html "Online web based iOS Simulators and Android Emulators. Run iPhone, iPad, Mobile…" at bounding box center [841, 273] width 198 height 416
drag, startPoint x: 825, startPoint y: 425, endPoint x: 832, endPoint y: 486, distance: 62.0
click at [832, 481] on html "Online web based iOS Simulators and Android Emulators. Run iPhone, iPad, Mobile…" at bounding box center [841, 273] width 198 height 416
click at [809, 427] on div at bounding box center [840, 270] width 175 height 388
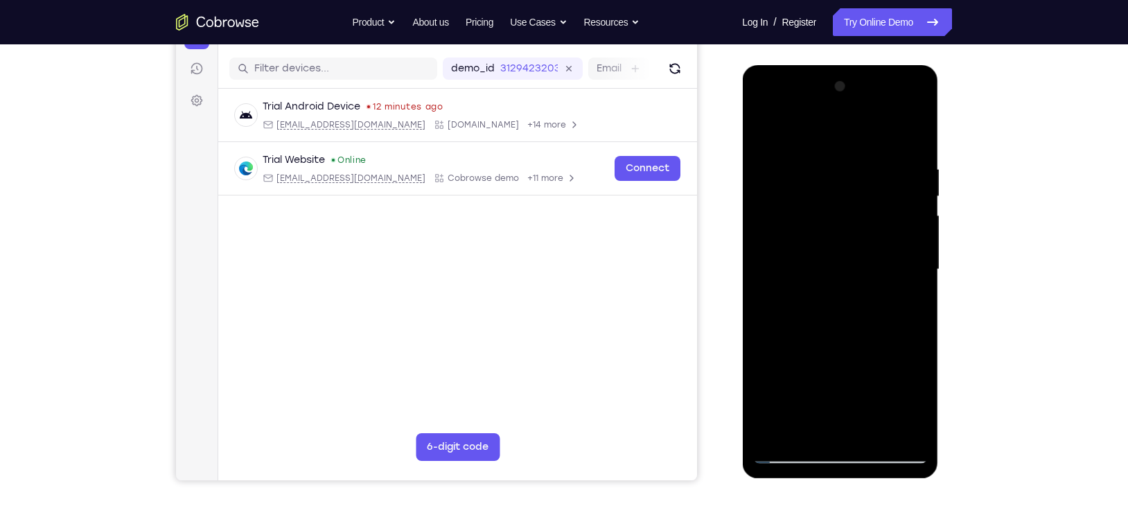
click at [821, 430] on div at bounding box center [840, 270] width 175 height 388
click at [868, 356] on div at bounding box center [840, 270] width 175 height 388
click at [829, 380] on div at bounding box center [840, 270] width 175 height 388
click at [857, 408] on div at bounding box center [840, 270] width 175 height 388
click at [836, 428] on div at bounding box center [840, 270] width 175 height 388
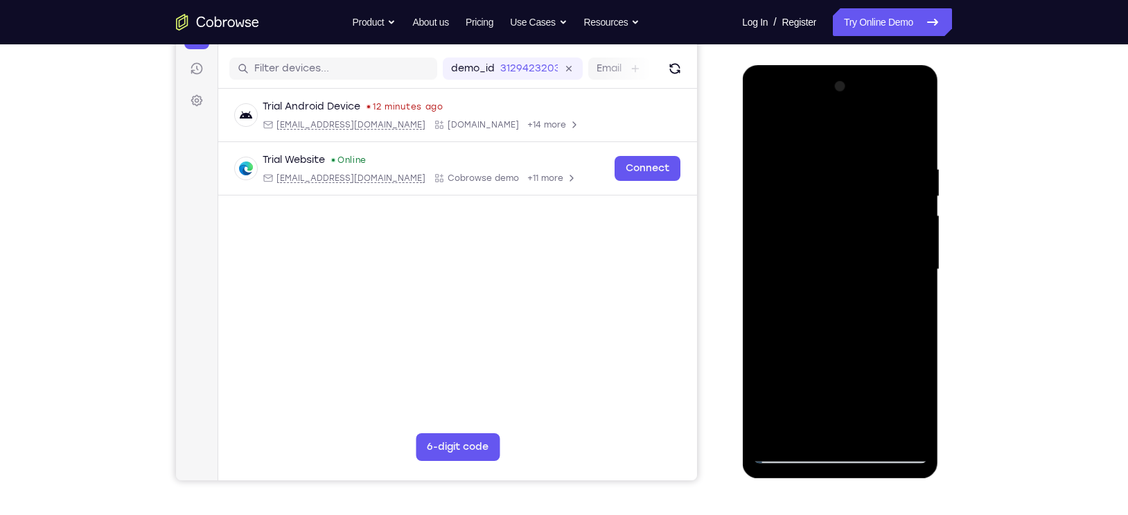
click at [798, 384] on div at bounding box center [840, 270] width 175 height 388
click at [926, 353] on div at bounding box center [840, 270] width 175 height 388
click at [872, 373] on div at bounding box center [840, 270] width 175 height 388
click at [914, 358] on div at bounding box center [840, 270] width 175 height 388
click at [856, 401] on div at bounding box center [840, 270] width 175 height 388
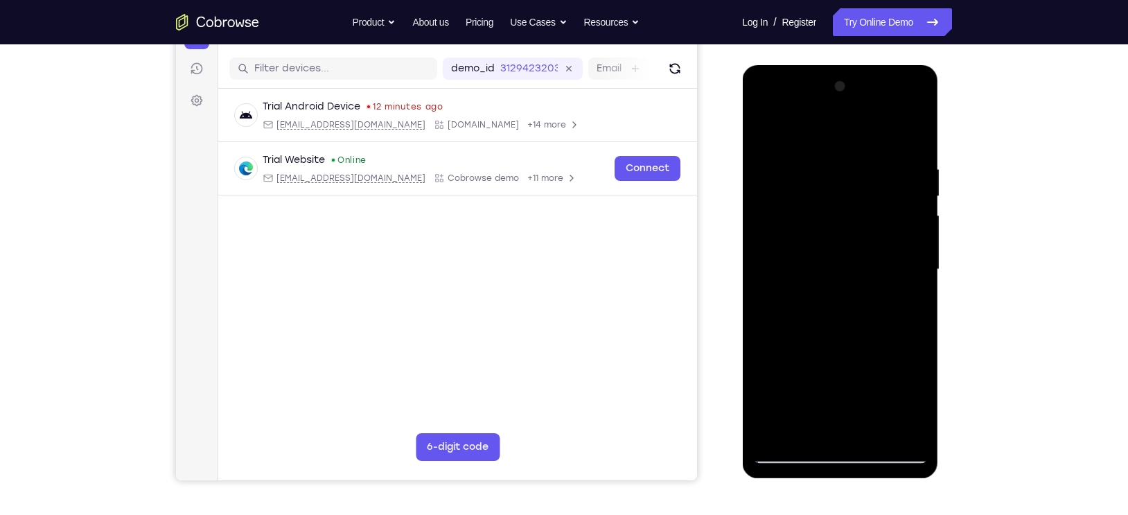
click at [871, 375] on div at bounding box center [840, 270] width 175 height 388
click at [911, 306] on div at bounding box center [840, 270] width 175 height 388
click at [764, 132] on div at bounding box center [840, 270] width 175 height 388
